Goal: Use online tool/utility: Utilize a website feature to perform a specific function

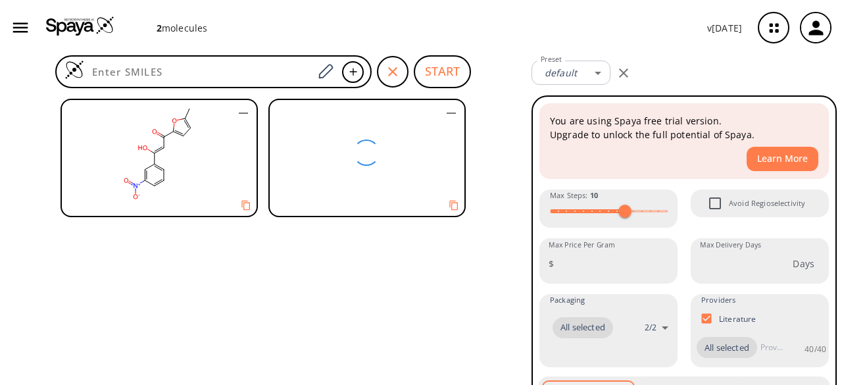
click at [167, 146] on rect at bounding box center [158, 152] width 193 height 105
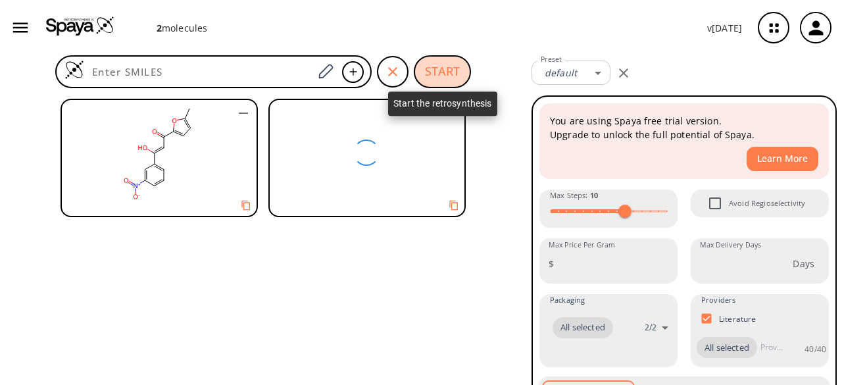
click at [447, 74] on button "START" at bounding box center [442, 71] width 57 height 33
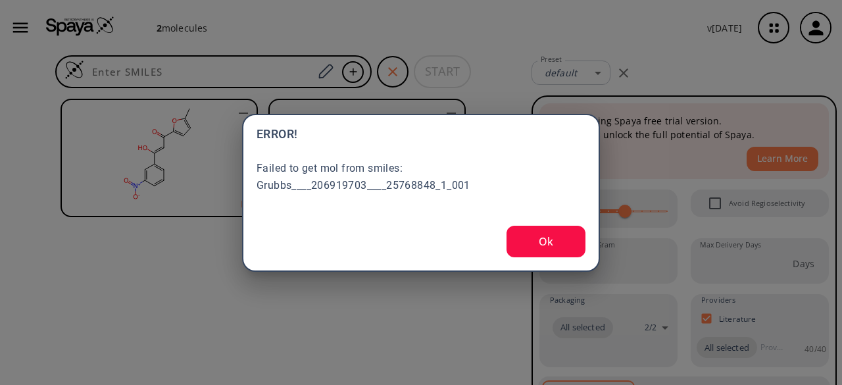
click at [541, 249] on button "Ok" at bounding box center [546, 242] width 79 height 32
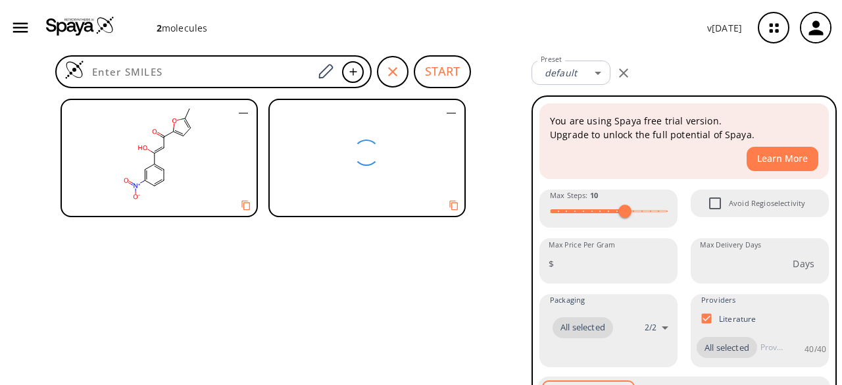
click at [186, 153] on rect at bounding box center [158, 152] width 193 height 105
click at [145, 157] on rect at bounding box center [158, 152] width 193 height 105
click at [249, 208] on icon "Copy to clipboard" at bounding box center [246, 206] width 10 height 10
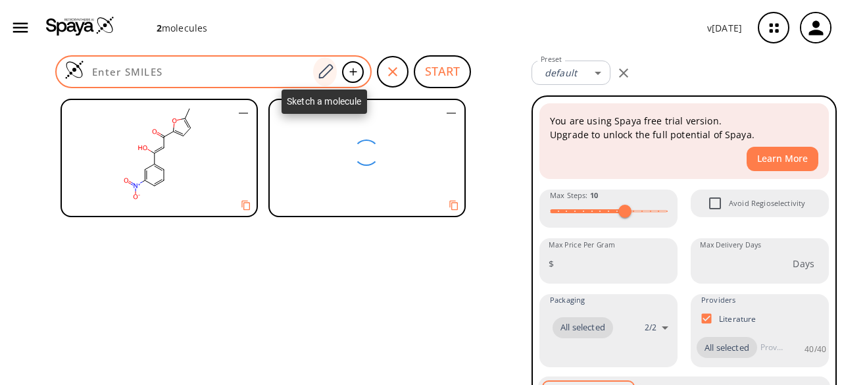
click at [325, 69] on icon at bounding box center [325, 71] width 14 height 14
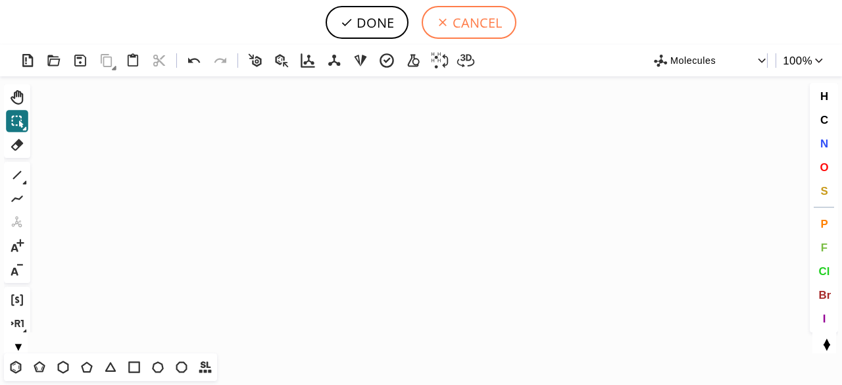
click at [466, 22] on button "CANCEL" at bounding box center [469, 22] width 95 height 33
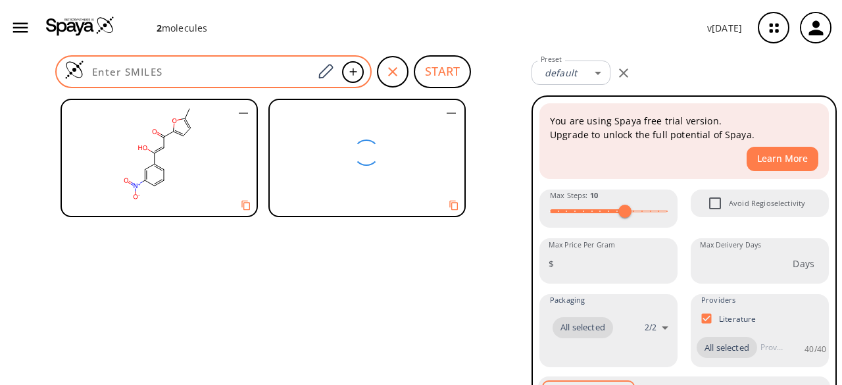
click at [197, 74] on input at bounding box center [198, 71] width 229 height 13
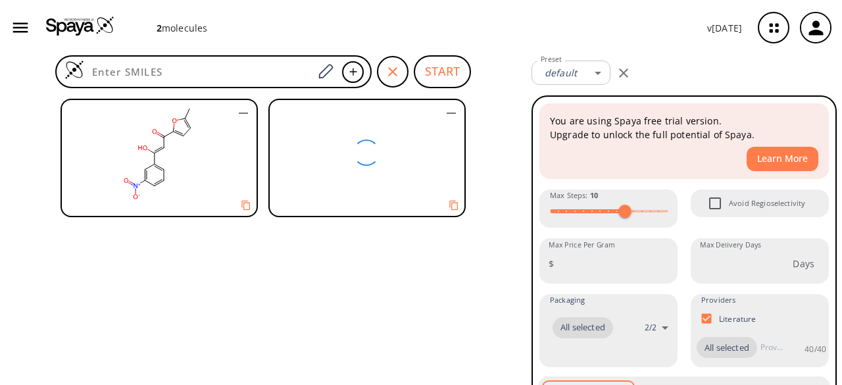
click at [174, 148] on rect at bounding box center [158, 152] width 193 height 105
click at [243, 205] on icon "Copy to clipboard" at bounding box center [245, 205] width 12 height 12
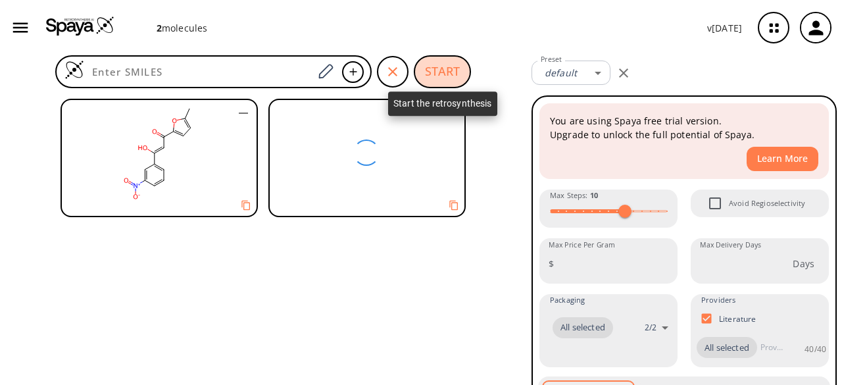
click at [439, 70] on button "START" at bounding box center [442, 71] width 57 height 33
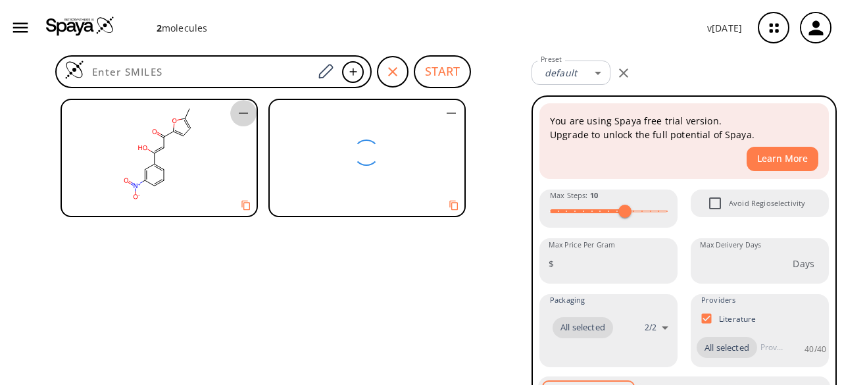
click at [243, 114] on icon "button" at bounding box center [243, 112] width 9 height 1
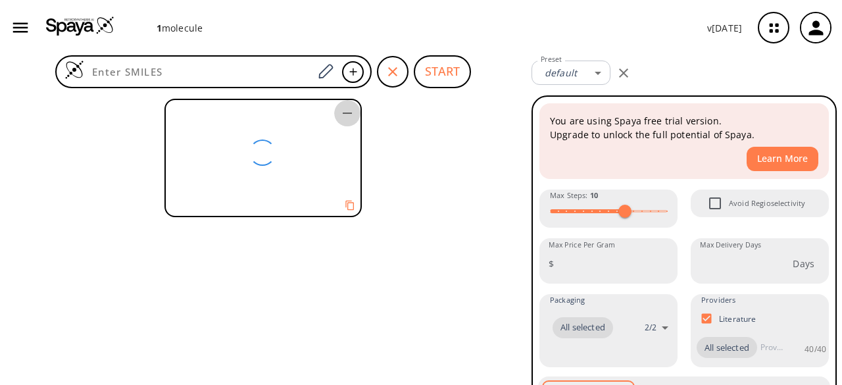
click at [351, 114] on icon "button" at bounding box center [347, 113] width 16 height 16
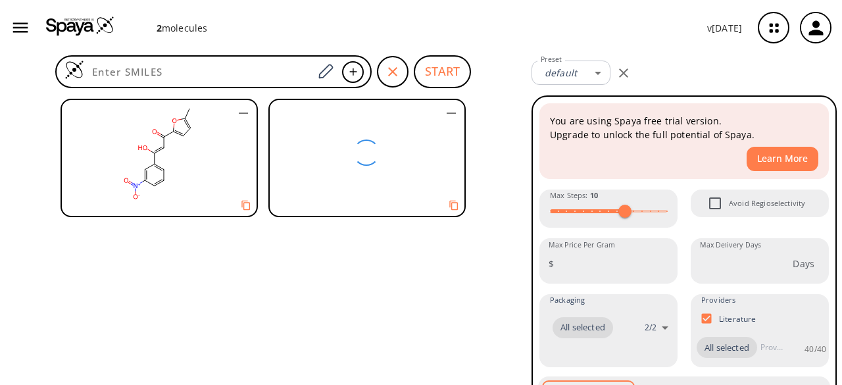
click at [449, 114] on icon "button" at bounding box center [451, 112] width 9 height 1
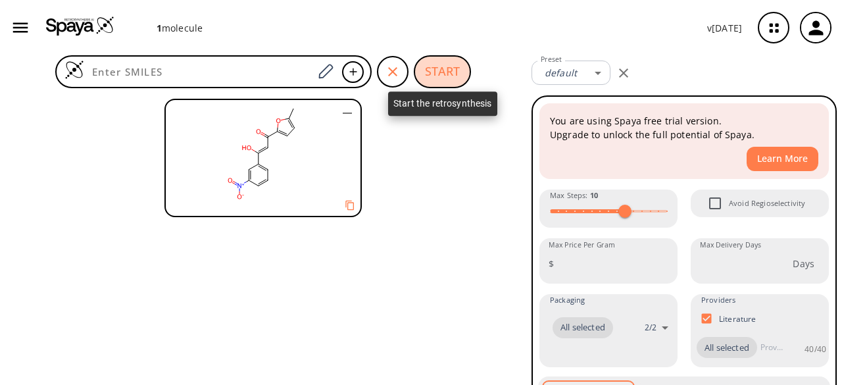
click at [458, 72] on button "START" at bounding box center [442, 71] width 57 height 33
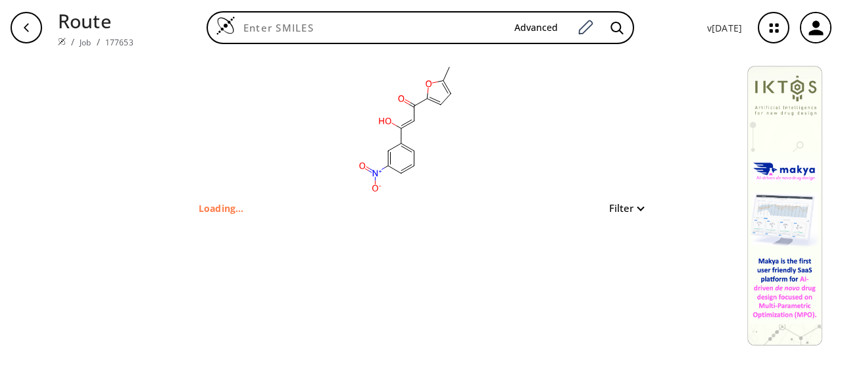
click at [635, 211] on button "Filter" at bounding box center [622, 208] width 42 height 10
click at [635, 210] on div at bounding box center [421, 192] width 842 height 385
click at [489, 228] on div "clear Loading... Filter" at bounding box center [421, 220] width 842 height 330
click at [457, 299] on div "clear Loading... Filter" at bounding box center [421, 220] width 842 height 330
click at [822, 32] on icon "button" at bounding box center [815, 27] width 14 height 14
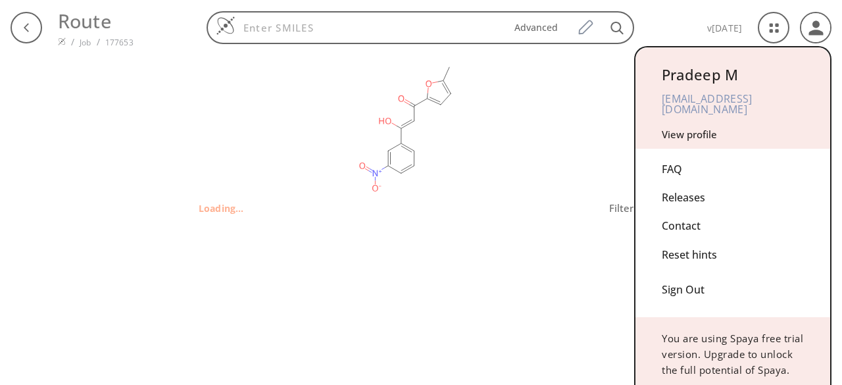
click at [506, 114] on div at bounding box center [421, 192] width 842 height 385
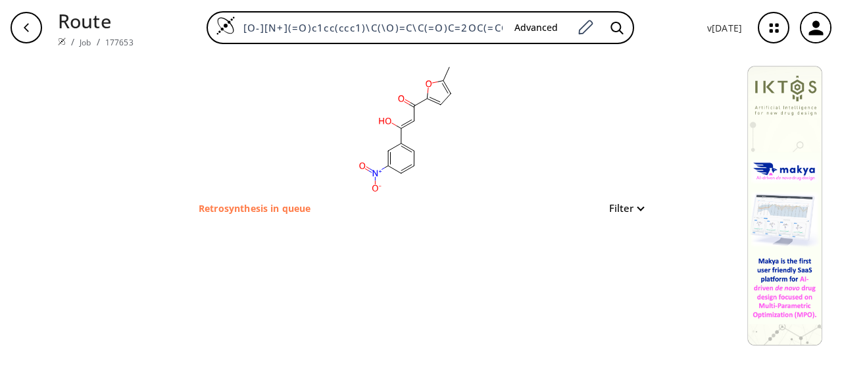
click at [808, 24] on icon "button" at bounding box center [816, 28] width 22 height 22
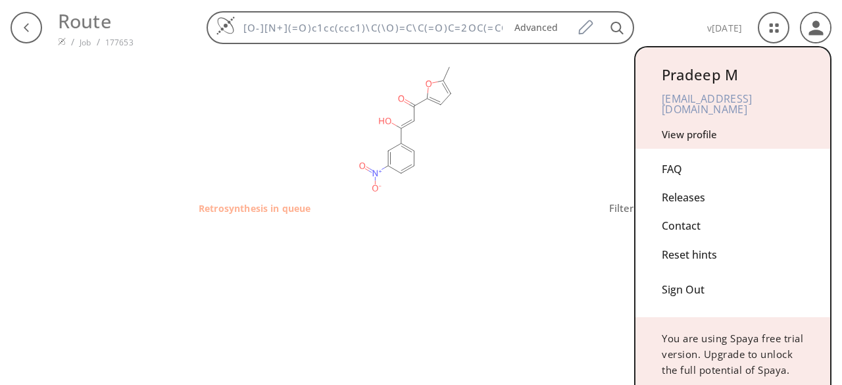
click at [821, 34] on div at bounding box center [421, 192] width 842 height 385
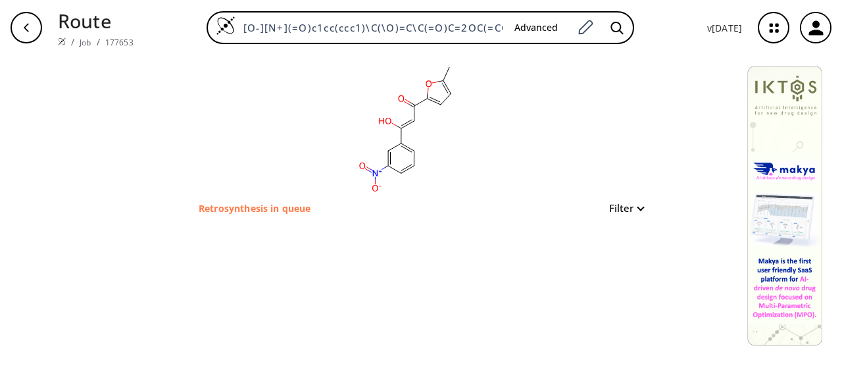
click at [776, 28] on icon "button" at bounding box center [773, 28] width 35 height 35
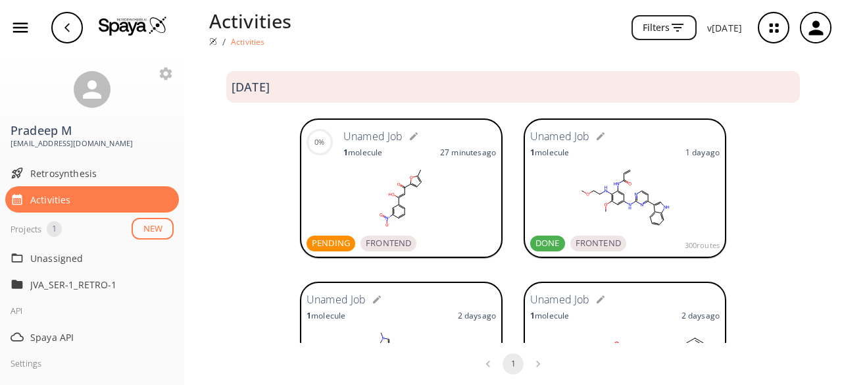
click at [391, 194] on rect at bounding box center [401, 197] width 189 height 66
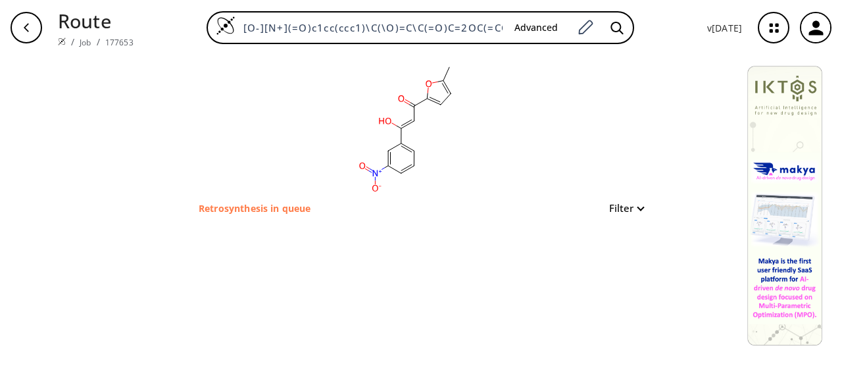
click at [826, 28] on icon "button" at bounding box center [816, 28] width 22 height 22
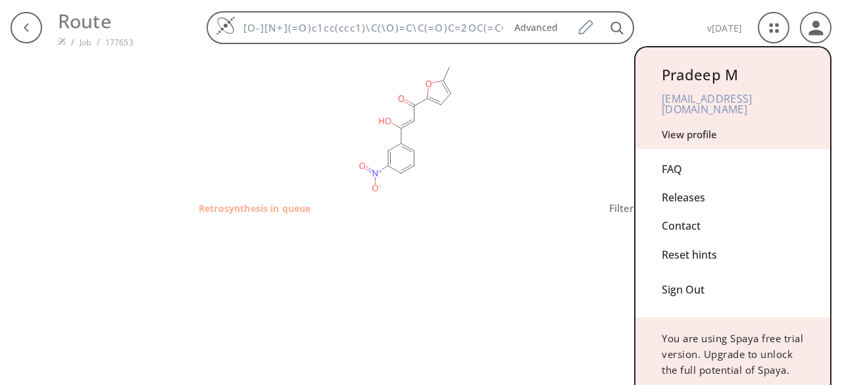
click at [676, 128] on link "View profile" at bounding box center [689, 134] width 55 height 13
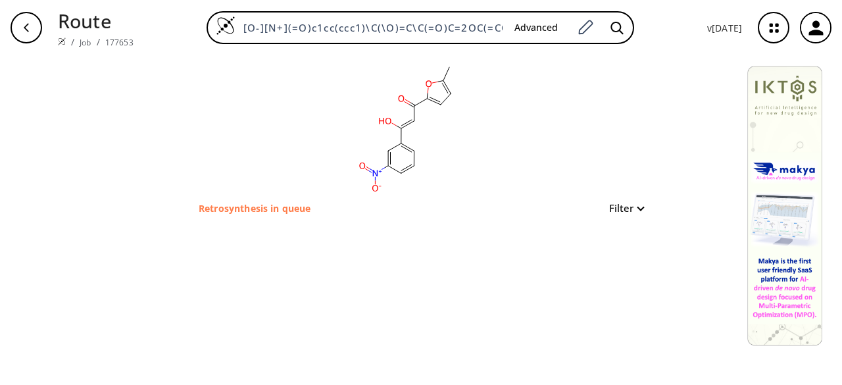
click at [774, 27] on icon "button" at bounding box center [773, 28] width 35 height 35
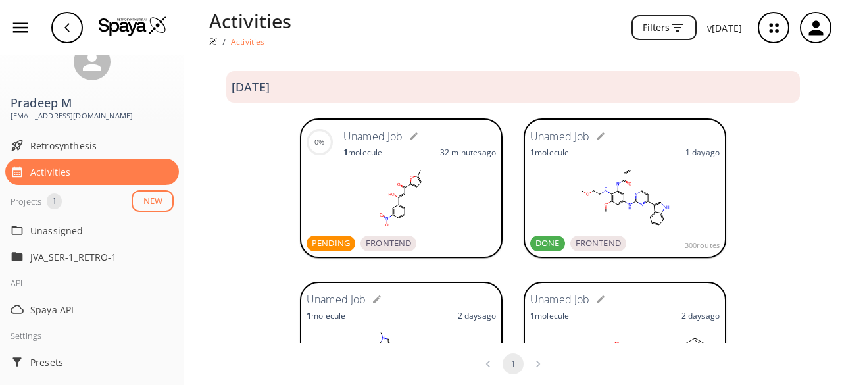
click at [397, 184] on ellipse at bounding box center [399, 184] width 4 height 4
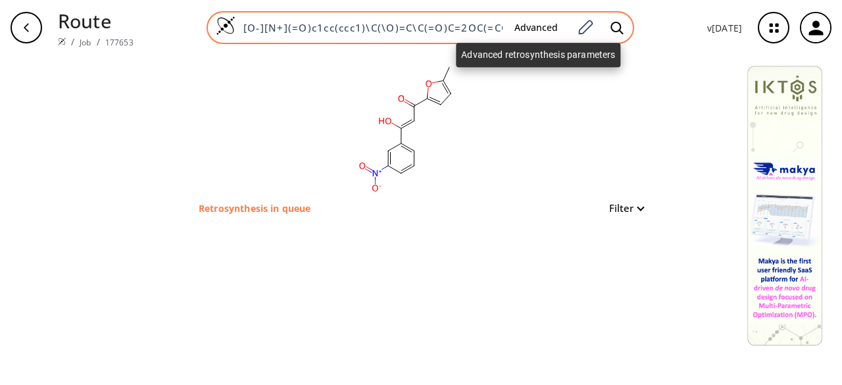
click at [524, 29] on button "Advanced" at bounding box center [536, 28] width 64 height 24
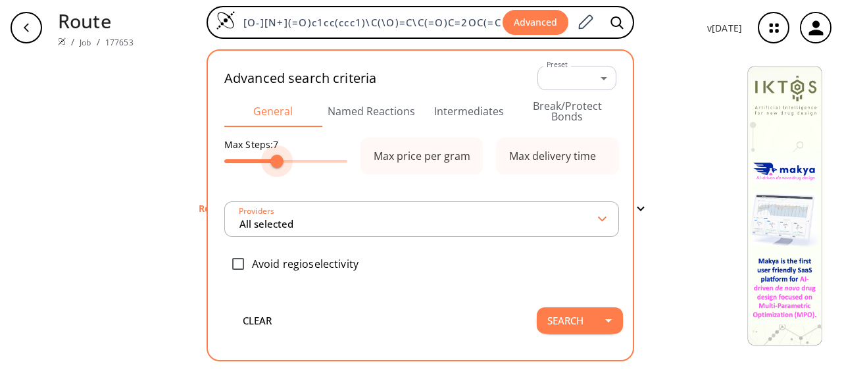
type input "6"
drag, startPoint x: 305, startPoint y: 166, endPoint x: 269, endPoint y: 161, distance: 35.9
click at [269, 161] on span at bounding box center [267, 161] width 13 height 13
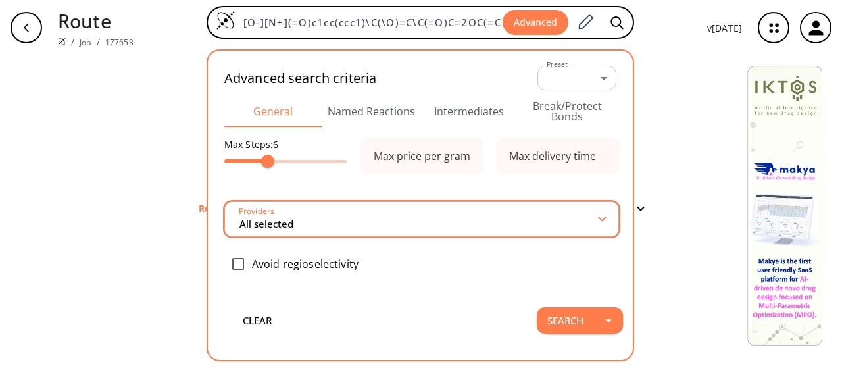
click at [377, 216] on input "All selected" at bounding box center [418, 219] width 361 height 24
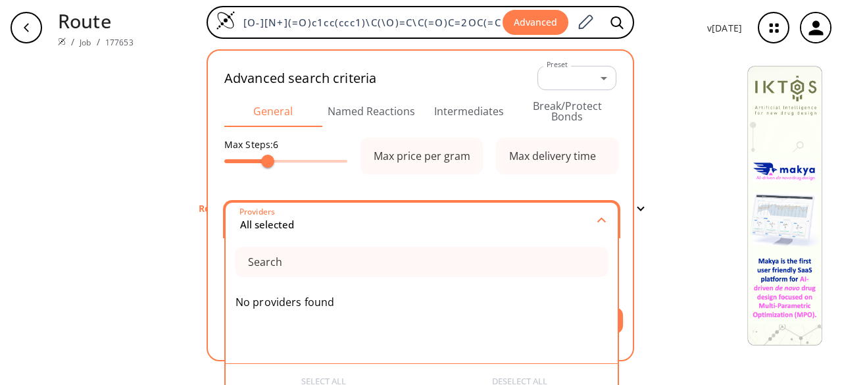
click at [376, 214] on input "All selected" at bounding box center [419, 220] width 360 height 24
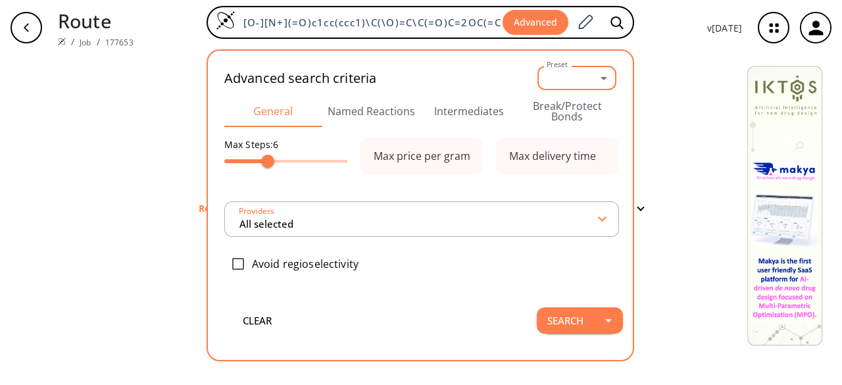
click at [601, 76] on body "Route / Job / 177653 [O-][N+](=O)c1cc(ccc1)\C(\O)=C\C(=O)C=2OC(=CC2)C Advanced …" at bounding box center [421, 192] width 842 height 385
click at [503, 66] on div at bounding box center [421, 192] width 842 height 385
click at [575, 320] on button "Search" at bounding box center [565, 320] width 57 height 26
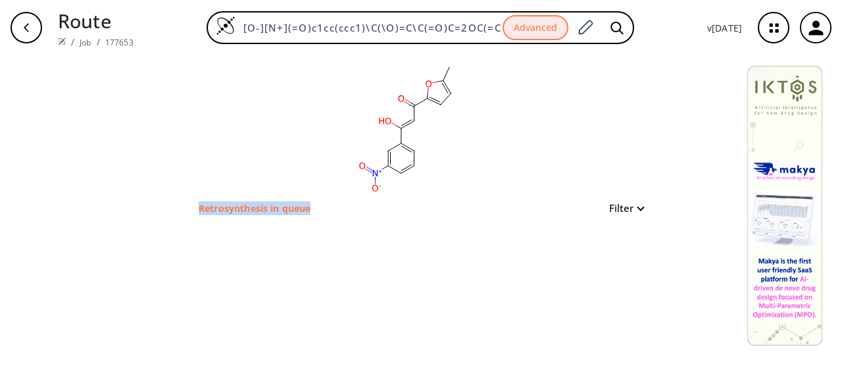
drag, startPoint x: 316, startPoint y: 204, endPoint x: 155, endPoint y: 197, distance: 160.7
click at [155, 197] on div "clear Retrosynthesis in queue Filter" at bounding box center [421, 220] width 842 height 330
click at [173, 161] on div "clear Retrosynthesis in queue Filter" at bounding box center [421, 220] width 842 height 330
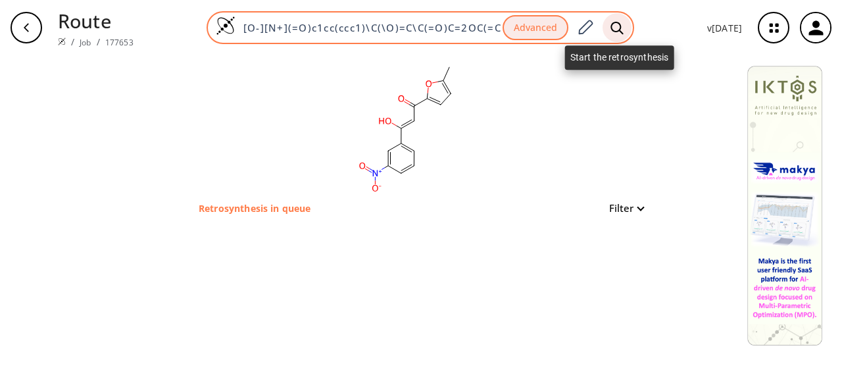
click at [624, 30] on icon at bounding box center [616, 28] width 13 height 14
